Goal: Communication & Community: Answer question/provide support

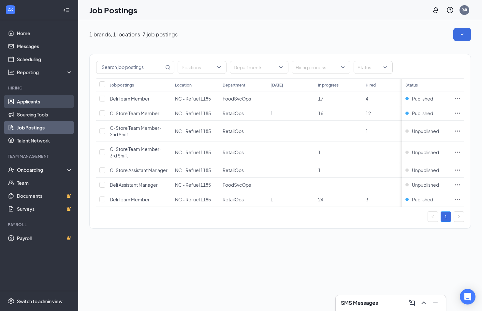
click at [23, 101] on link "Applicants" at bounding box center [45, 101] width 56 height 13
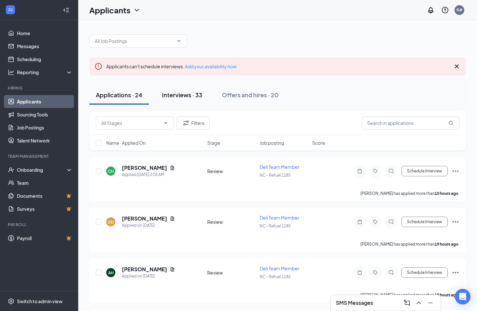
click at [185, 95] on div "Interviews · 33" at bounding box center [182, 95] width 40 height 8
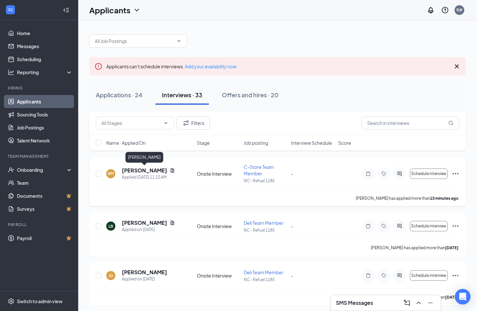
click at [150, 170] on h5 "[PERSON_NAME]" at bounding box center [144, 170] width 45 height 7
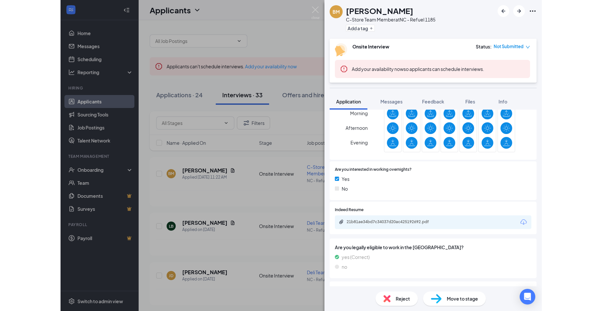
scroll to position [260, 0]
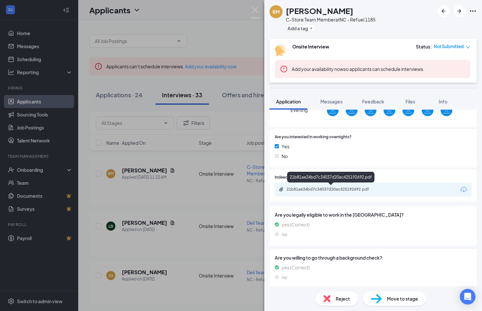
click at [324, 188] on div "21b81ae34bd7c34037d20ac425192692.pdf" at bounding box center [331, 189] width 91 height 5
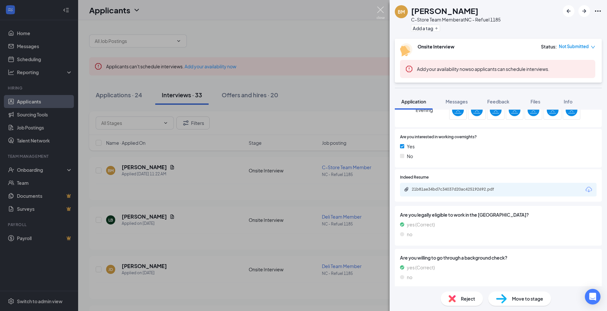
click at [380, 9] on img at bounding box center [381, 13] width 8 height 13
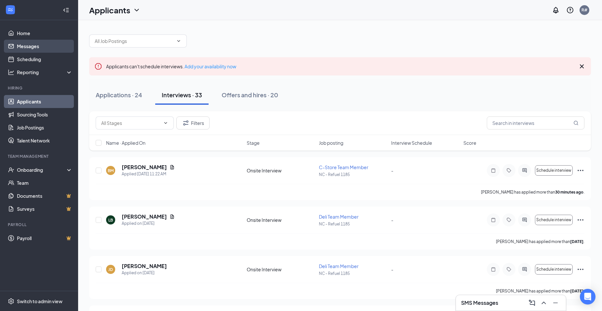
click at [31, 44] on link "Messages" at bounding box center [45, 46] width 56 height 13
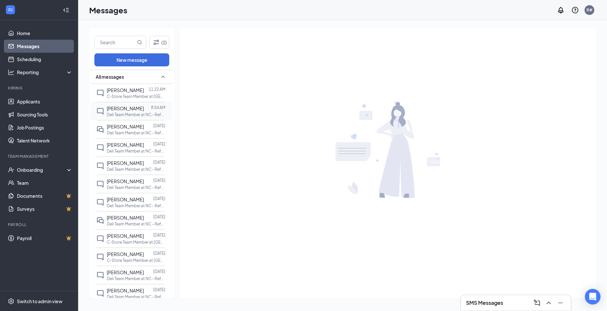
click at [144, 106] on div at bounding box center [147, 108] width 7 height 7
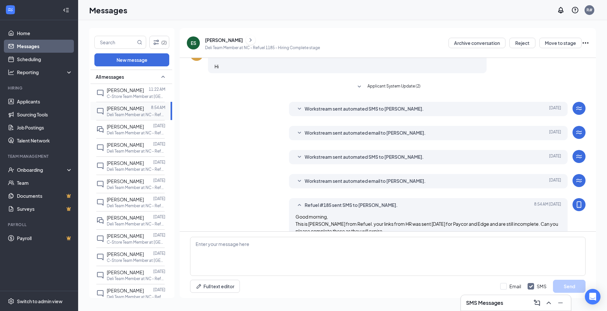
scroll to position [110, 0]
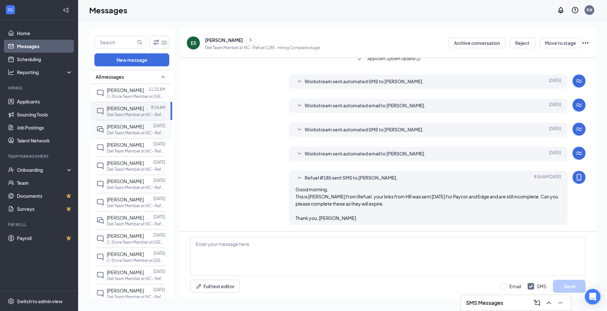
click at [115, 126] on span "[PERSON_NAME]" at bounding box center [125, 127] width 37 height 6
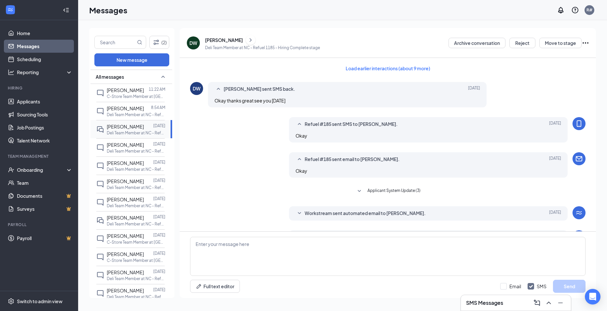
scroll to position [68, 0]
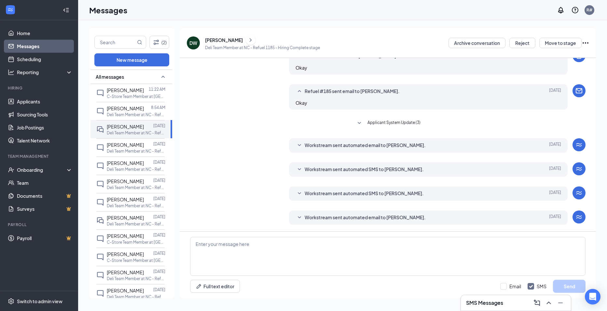
click at [335, 146] on span "Workstream sent automated email to [PERSON_NAME]." at bounding box center [365, 146] width 121 height 8
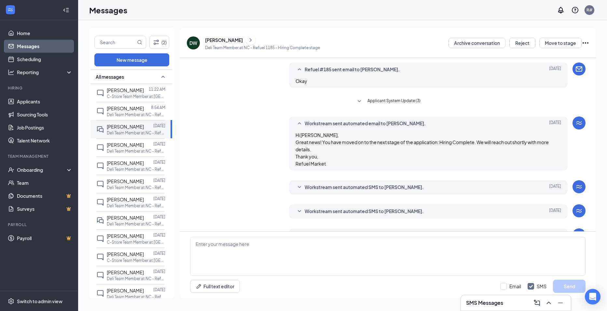
scroll to position [108, 0]
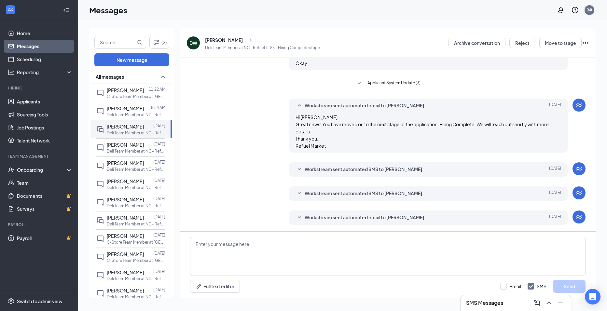
click at [328, 169] on span "Workstream sent automated SMS to [PERSON_NAME]." at bounding box center [364, 170] width 119 height 8
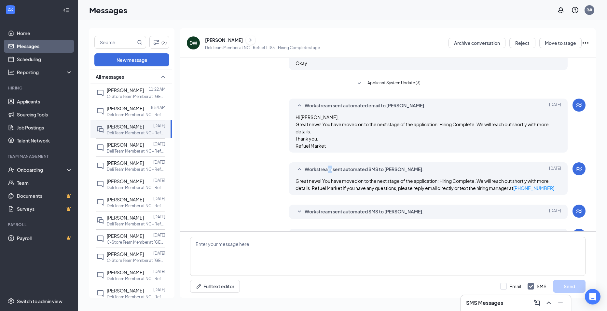
scroll to position [126, 0]
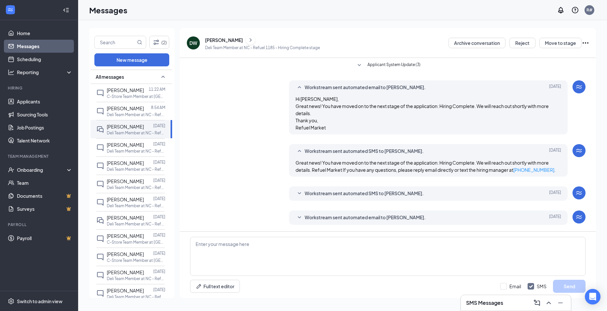
click at [322, 192] on span "Workstream sent automated SMS to [PERSON_NAME]." at bounding box center [364, 194] width 119 height 8
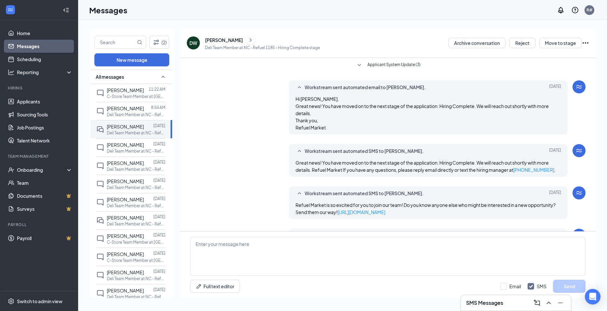
scroll to position [144, 0]
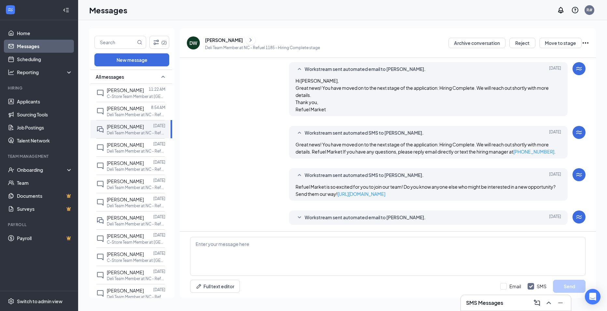
click at [367, 217] on span "Workstream sent automated email to [PERSON_NAME]." at bounding box center [365, 218] width 121 height 8
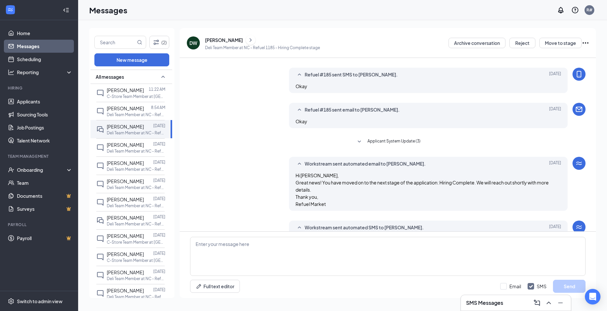
scroll to position [0, 0]
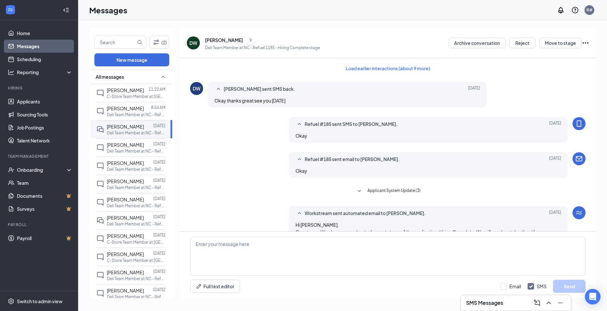
click at [344, 157] on span "Refuel #185 sent email to [PERSON_NAME]." at bounding box center [352, 160] width 95 height 8
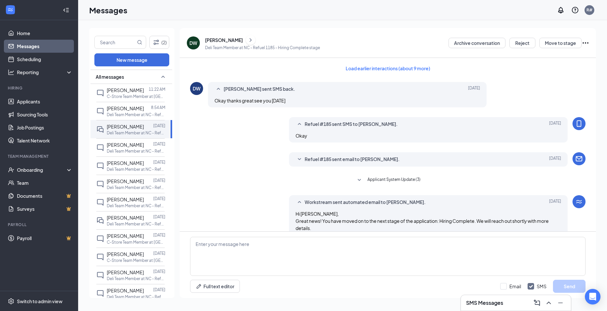
click at [344, 157] on span "Refuel #185 sent email to [PERSON_NAME]." at bounding box center [352, 160] width 95 height 8
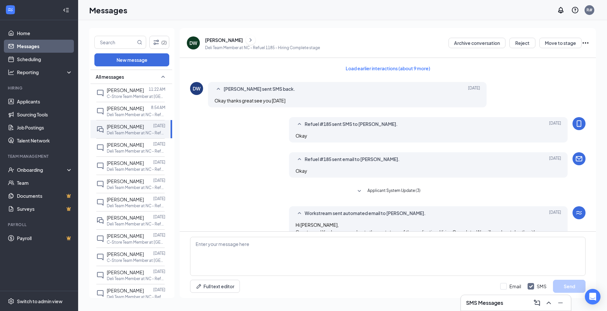
click at [349, 123] on span "Refuel #185 sent SMS to [PERSON_NAME]." at bounding box center [351, 124] width 93 height 8
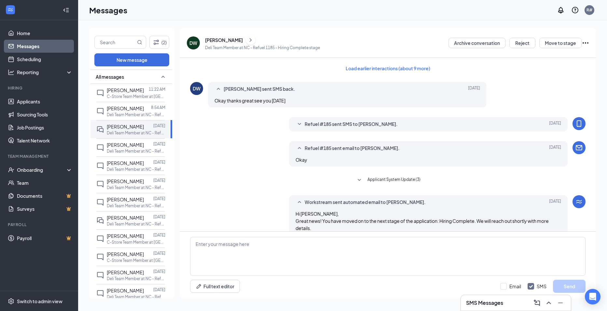
click at [349, 123] on span "Refuel #185 sent SMS to [PERSON_NAME]." at bounding box center [351, 124] width 93 height 8
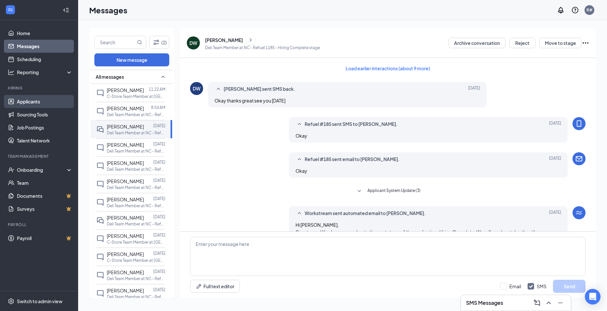
click at [32, 99] on link "Applicants" at bounding box center [45, 101] width 56 height 13
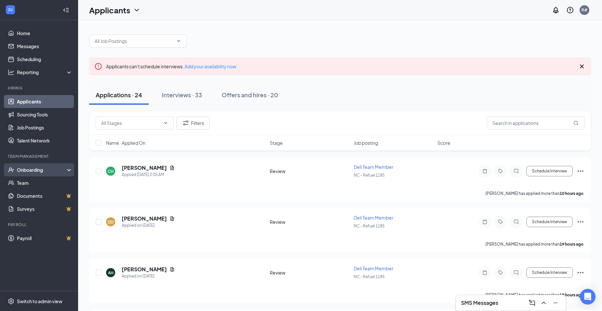
click at [37, 170] on div "Onboarding" at bounding box center [42, 170] width 50 height 7
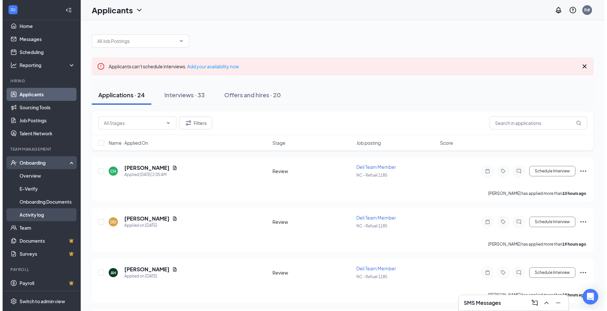
scroll to position [8, 0]
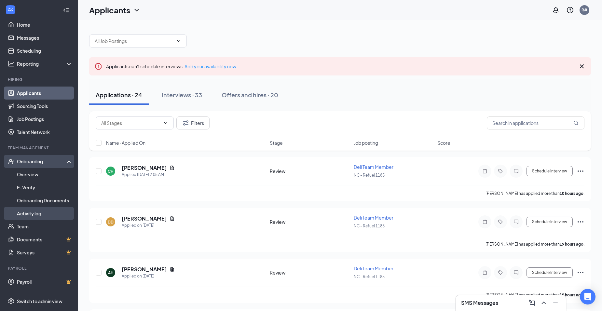
click at [37, 212] on link "Activity log" at bounding box center [45, 213] width 56 height 13
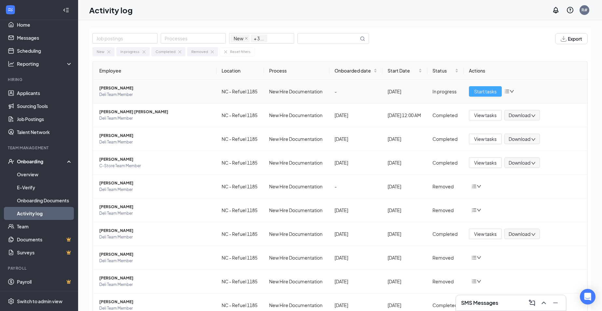
click at [481, 91] on span "Start tasks" at bounding box center [485, 91] width 22 height 7
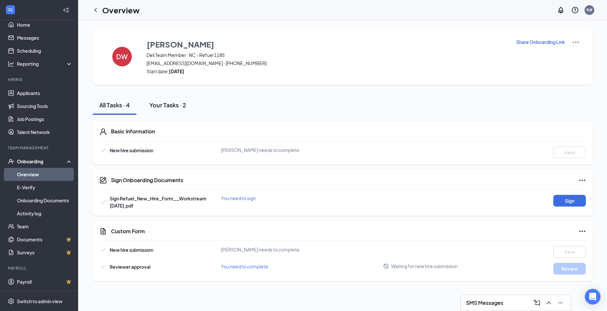
click at [174, 104] on div "Your Tasks · 2" at bounding box center [167, 105] width 37 height 8
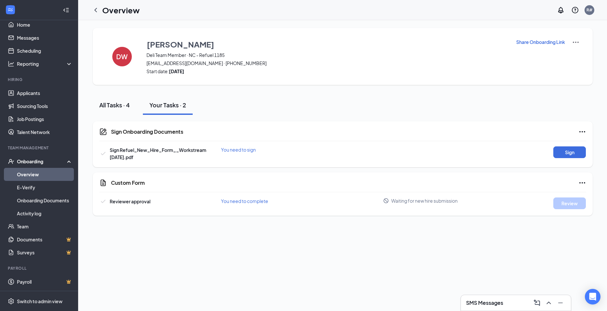
click at [107, 104] on div "All Tasks · 4" at bounding box center [114, 105] width 31 height 8
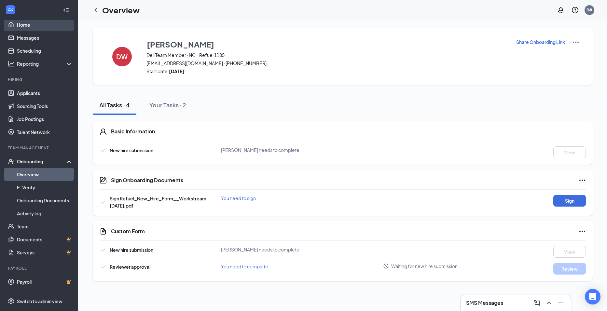
click at [19, 22] on link "Home" at bounding box center [45, 24] width 56 height 13
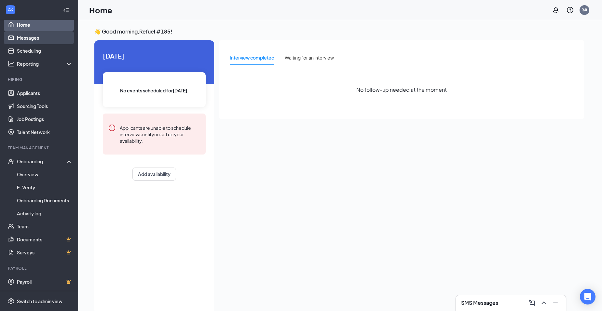
click at [21, 37] on link "Messages" at bounding box center [45, 37] width 56 height 13
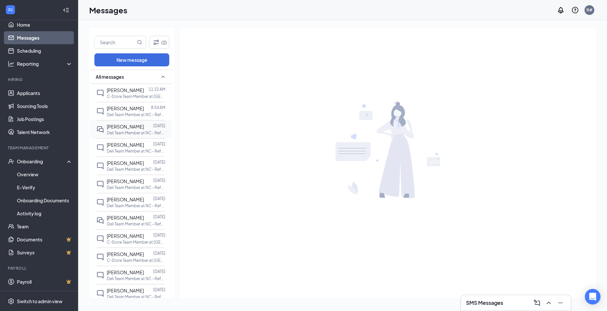
click at [118, 125] on span "[PERSON_NAME]" at bounding box center [125, 127] width 37 height 6
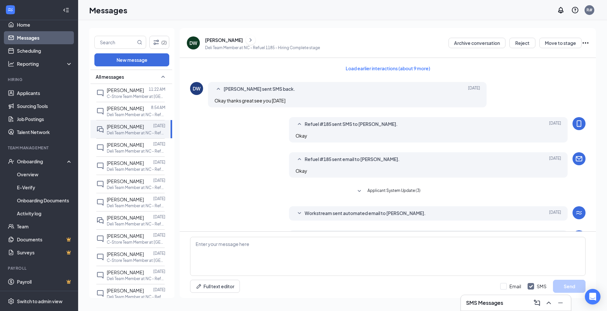
scroll to position [68, 0]
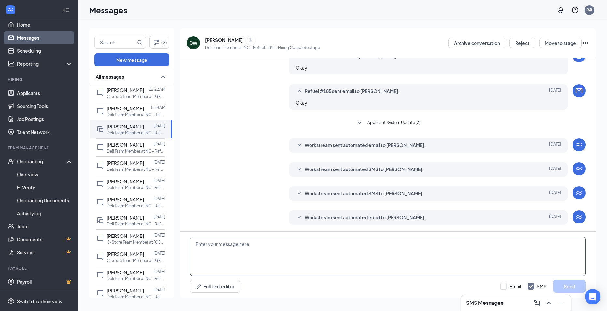
click at [230, 242] on textarea at bounding box center [388, 256] width 396 height 39
click at [199, 255] on textarea "Good morning," at bounding box center [388, 256] width 396 height 39
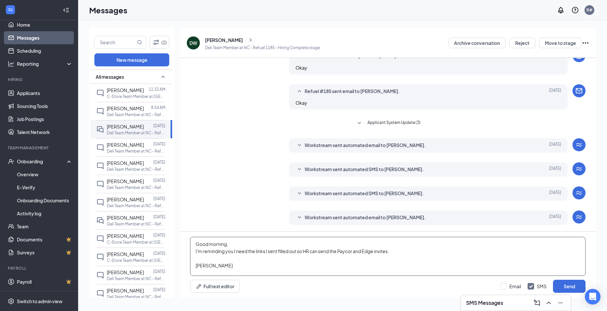
type textarea "Good morning, I'm reminding you I need the links I sent filled out so HR can se…"
click at [209, 51] on div "DW [PERSON_NAME] Deli Team Member at NC - Refuel 1185 - Hiring Complete stage A…" at bounding box center [388, 163] width 416 height 270
click at [481, 286] on button "Send" at bounding box center [569, 286] width 33 height 13
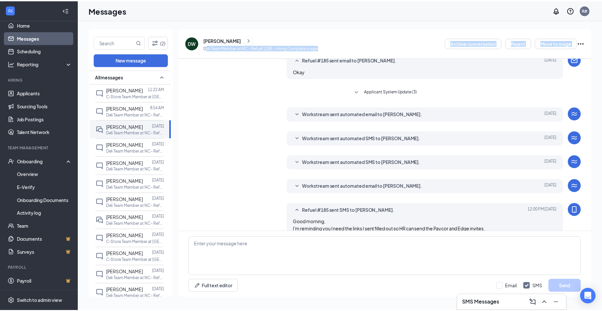
scroll to position [125, 0]
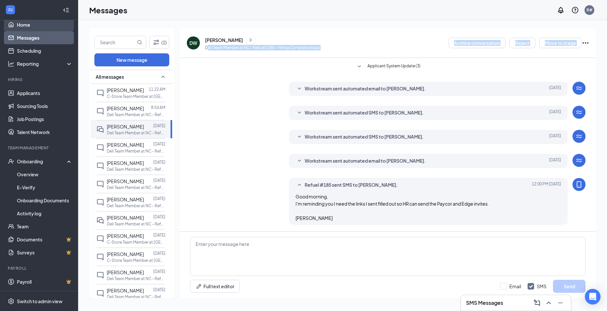
click at [21, 25] on link "Home" at bounding box center [45, 24] width 56 height 13
